Goal: Information Seeking & Learning: Learn about a topic

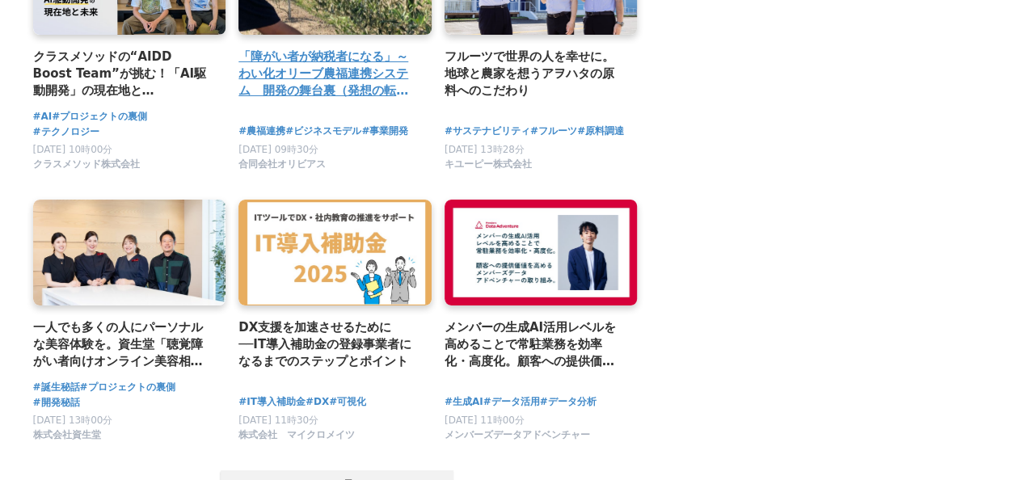
scroll to position [3232, 0]
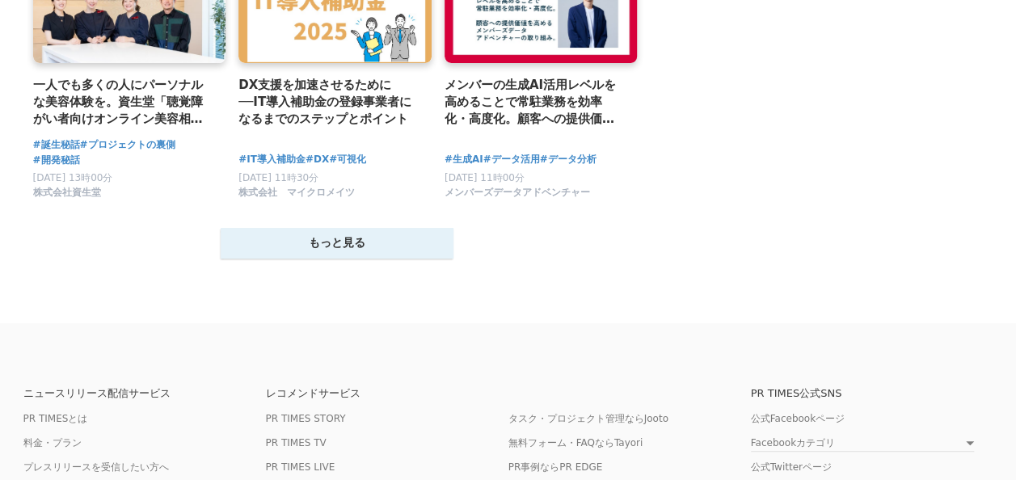
click at [361, 252] on button "もっと見る" at bounding box center [337, 243] width 233 height 31
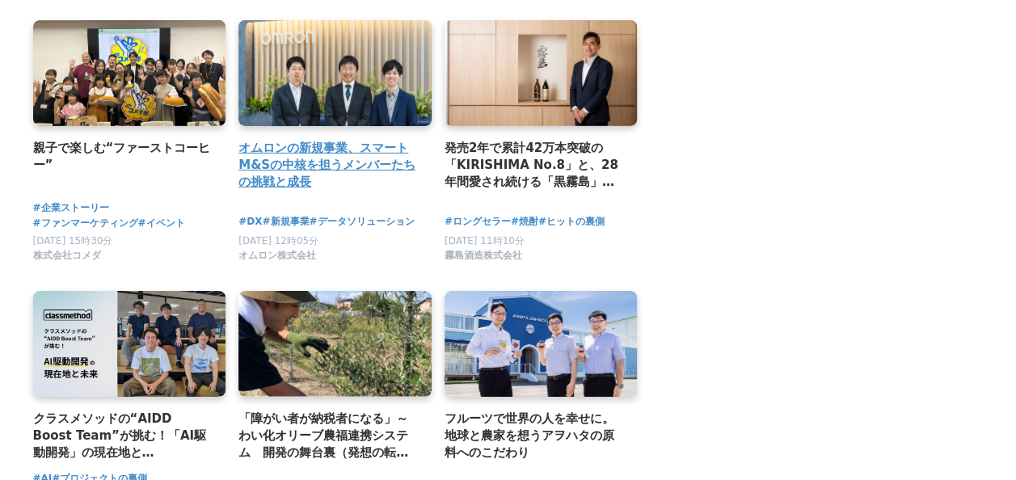
scroll to position [2505, 0]
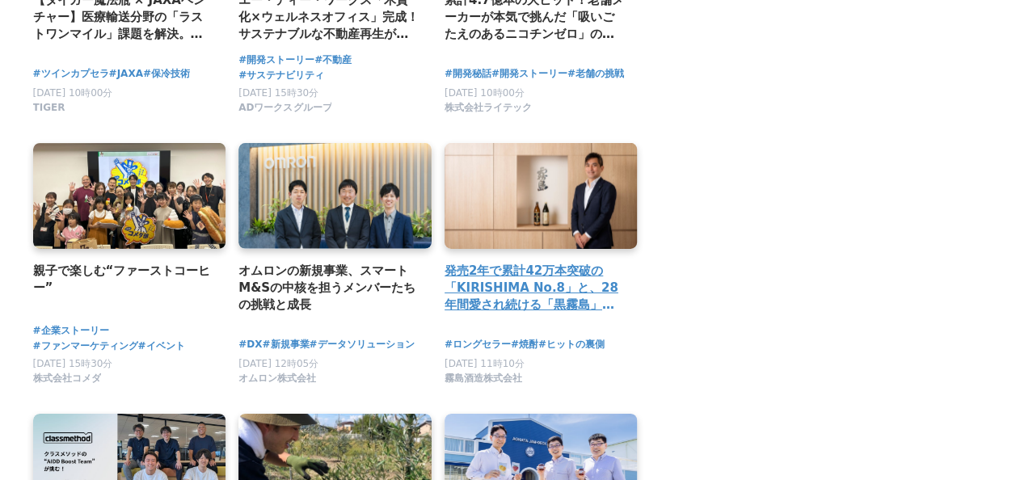
click at [591, 240] on link at bounding box center [541, 197] width 203 height 112
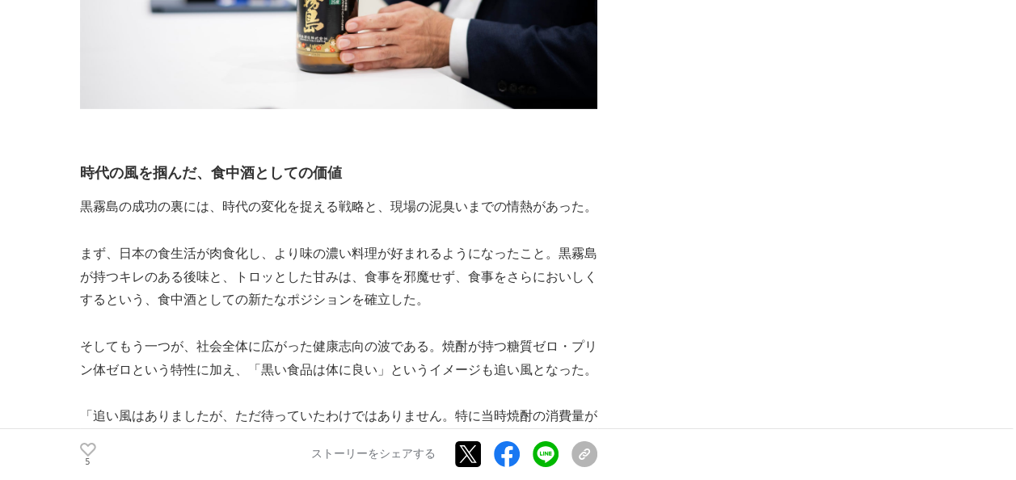
scroll to position [2586, 0]
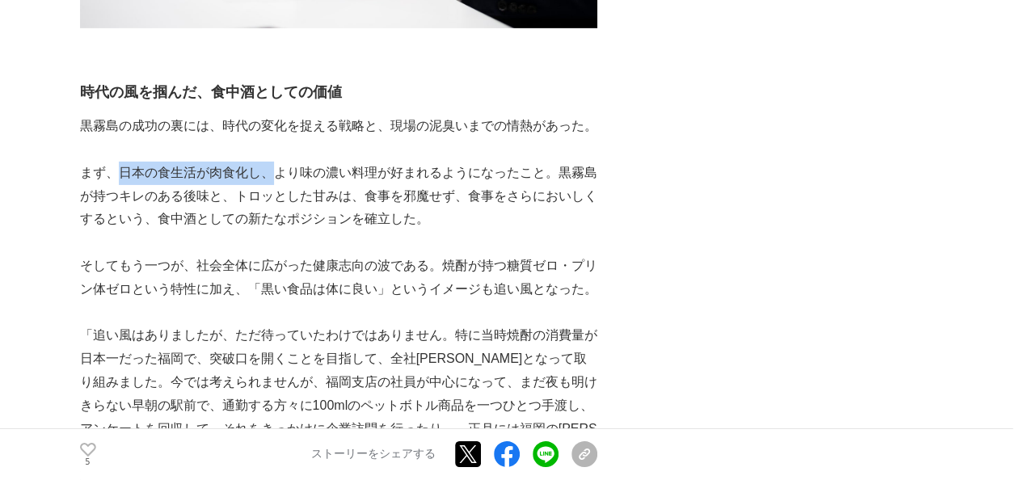
drag, startPoint x: 119, startPoint y: 128, endPoint x: 271, endPoint y: 128, distance: 152.7
click at [271, 162] on p "まず、日本の食生活が肉食化し、より味の濃い料理が好まれるようになったこと。黒霧島が持つキレのある後味と、トロッとした甘みは、食事を邪魔せず、食事をさらにおいし…" at bounding box center [338, 196] width 517 height 69
drag, startPoint x: 271, startPoint y: 128, endPoint x: 436, endPoint y: 150, distance: 166.3
click at [436, 162] on p "まず、日本の食生活が肉食化し、より味の濃い料理が好まれるようになったこと。黒霧島が持つキレのある後味と、トロッとした甘みは、食事を邪魔せず、食事をさらにおいし…" at bounding box center [338, 196] width 517 height 69
click at [232, 162] on p "まず、日本の食生活が肉食化し、より味の濃い料理が好まれるようになったこと。黒霧島が持つキレのある後味と、トロッとした甘みは、食事を邪魔せず、食事をさらにおいし…" at bounding box center [338, 196] width 517 height 69
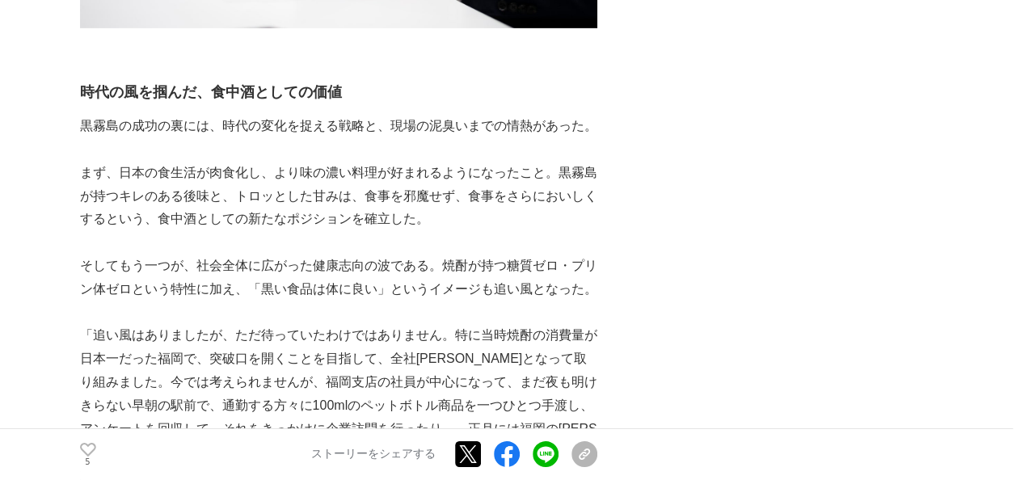
click at [342, 162] on p "まず、日本の食生活が肉食化し、より味の濃い料理が好まれるようになったこと。黒霧島が持つキレのある後味と、トロッとした甘みは、食事を邪魔せず、食事をさらにおいし…" at bounding box center [338, 196] width 517 height 69
click at [407, 162] on p "まず、日本の食生活が肉食化し、より味の濃い料理が好まれるようになったこと。黒霧島が持つキレのある後味と、トロッとした甘みは、食事を邪魔せず、食事をさらにおいし…" at bounding box center [338, 196] width 517 height 69
drag, startPoint x: 205, startPoint y: 129, endPoint x: 256, endPoint y: 129, distance: 50.9
click at [256, 162] on p "まず、日本の食生活が肉食化し、より味の濃い料理が好まれるようになったこと。黒霧島が持つキレのある後味と、トロッとした甘みは、食事を邪魔せず、食事をさらにおいし…" at bounding box center [338, 196] width 517 height 69
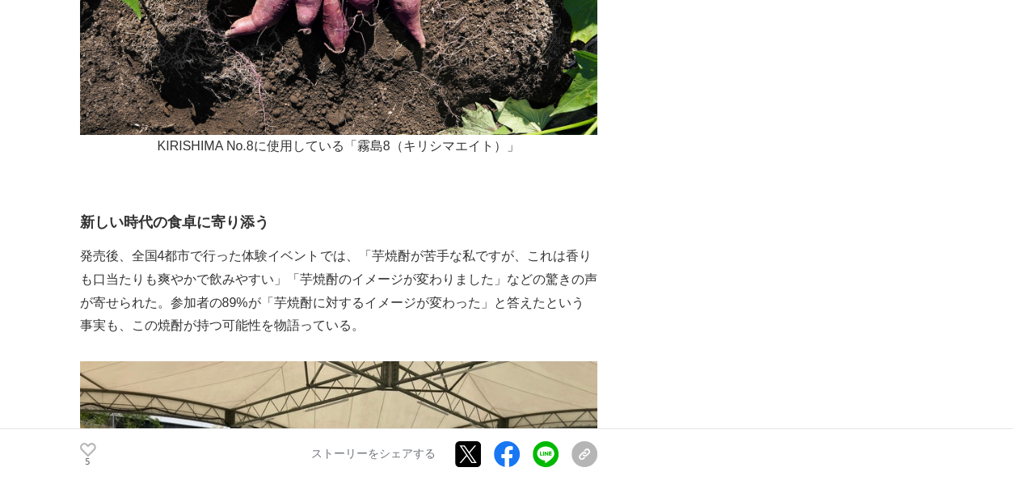
scroll to position [5979, 0]
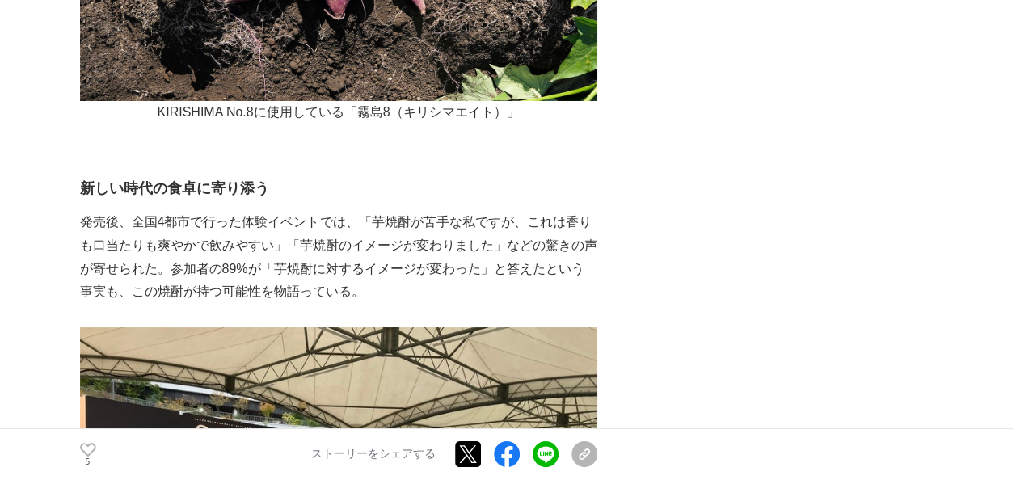
click at [163, 177] on h3 "新しい時代の食卓に寄り添う" at bounding box center [338, 188] width 517 height 23
click at [200, 177] on h3 "新しい時代の食卓に寄り添う" at bounding box center [338, 188] width 517 height 23
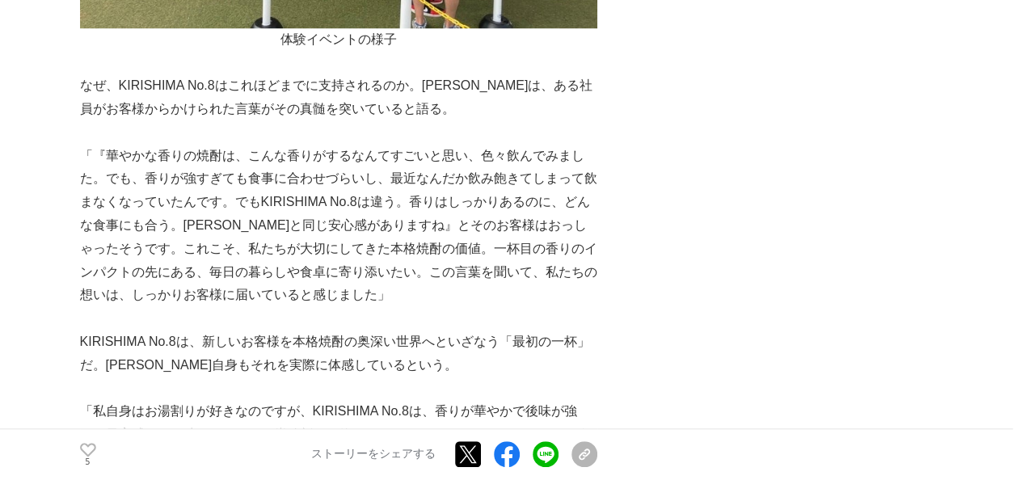
scroll to position [6706, 0]
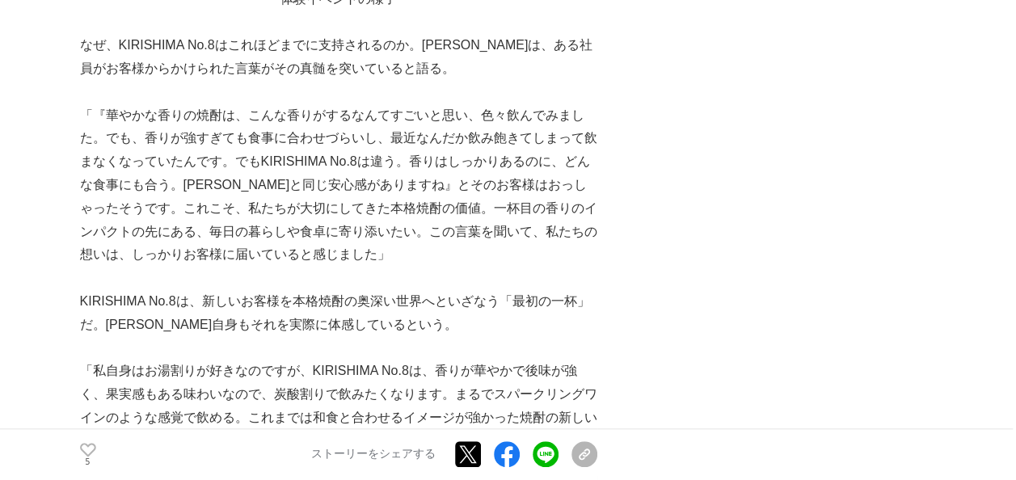
click at [267, 141] on p "「『華やかな香りの焼酎は、こんな香りがするなんてすごいと思い、色々飲んでみました。でも、香りが強すぎても食事に合わせづらいし、最近なんだか飲み飽きてしまって飲…" at bounding box center [338, 185] width 517 height 163
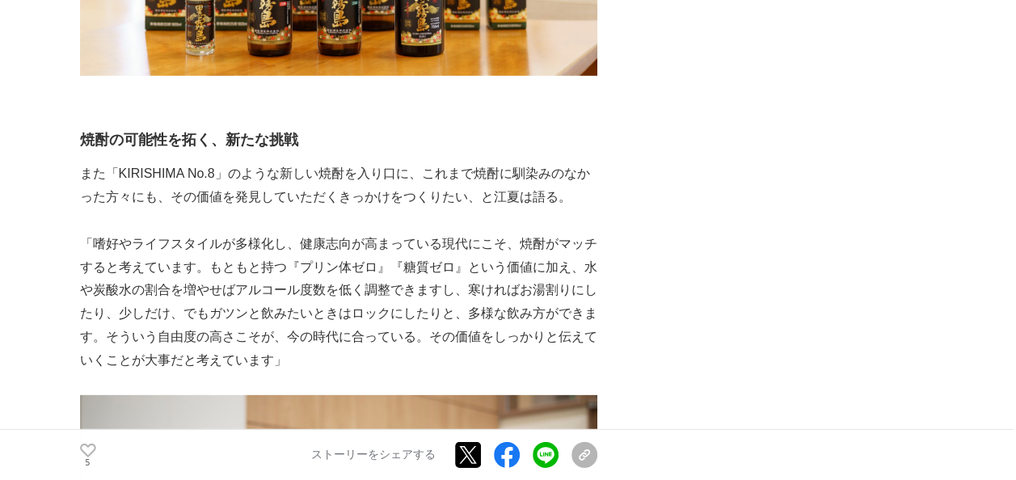
scroll to position [8403, 0]
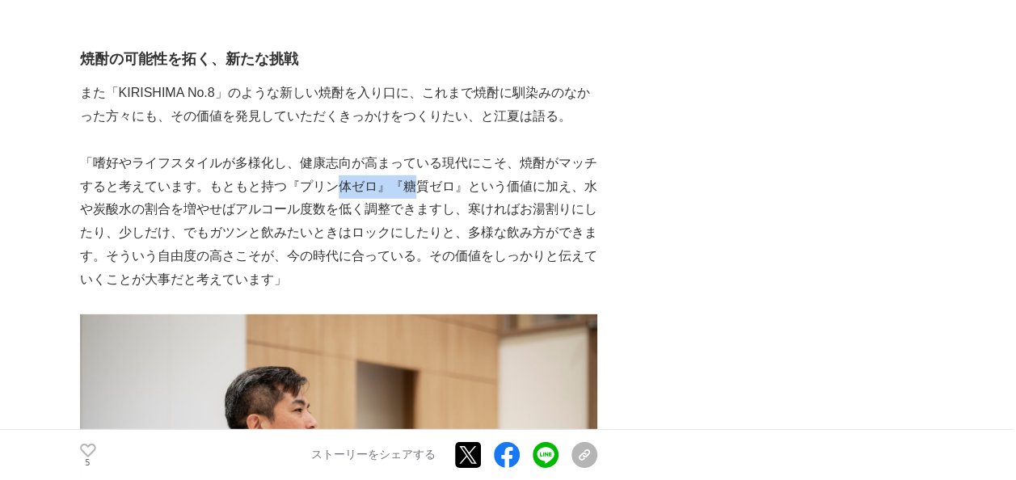
drag, startPoint x: 330, startPoint y: 71, endPoint x: 404, endPoint y: 74, distance: 74.4
click at [404, 152] on p "「嗜好やライフスタイルが多様化し、健康志向が高まっている現代にこそ、焼酎がマッチすると考えています。もともと持つ『プリン体ゼロ』『糖質ゼロ』という価値に加え、…" at bounding box center [338, 222] width 517 height 140
drag, startPoint x: 404, startPoint y: 74, endPoint x: 477, endPoint y: 72, distance: 72.8
click at [477, 152] on p "「嗜好やライフスタイルが多様化し、健康志向が高まっている現代にこそ、焼酎がマッチすると考えています。もともと持つ『プリン体ゼロ』『糖質ゼロ』という価値に加え、…" at bounding box center [338, 222] width 517 height 140
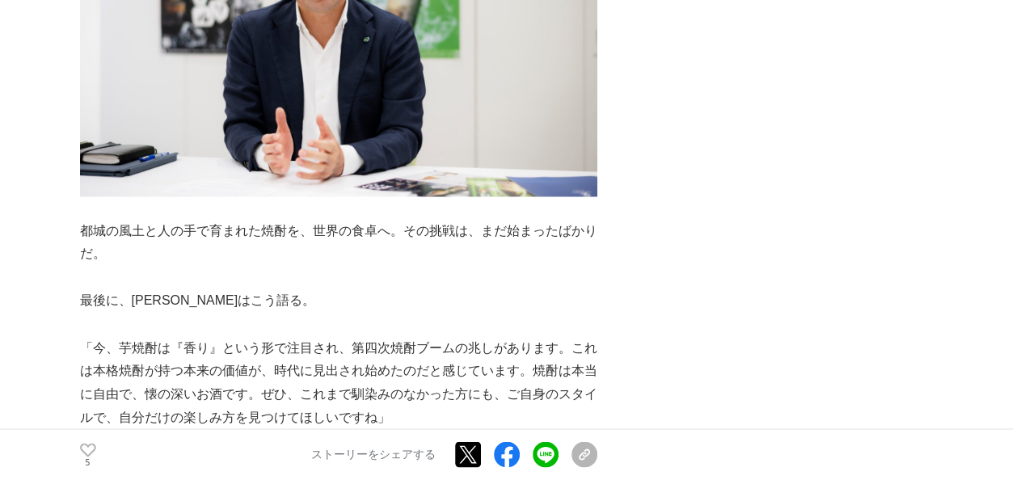
scroll to position [10423, 0]
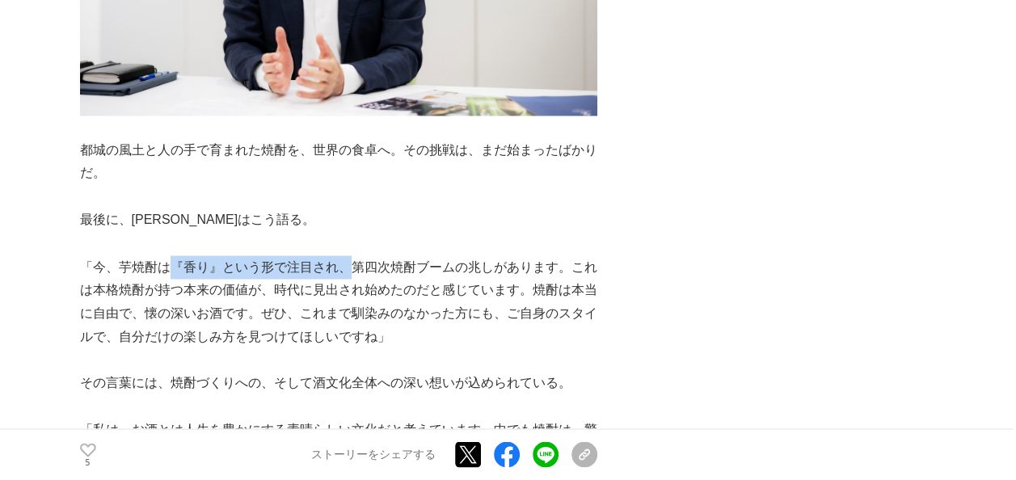
drag, startPoint x: 173, startPoint y: 120, endPoint x: 349, endPoint y: 127, distance: 176.3
click at [349, 255] on p "「今、芋焼酎は『香り』という形で注目され、第四次焼酎ブームの兆しがあります。これは本格焼酎が持つ本来の価値が、時代に見出され始めたのだと感じています。焼酎は本…" at bounding box center [338, 301] width 517 height 93
